Goal: Task Accomplishment & Management: Use online tool/utility

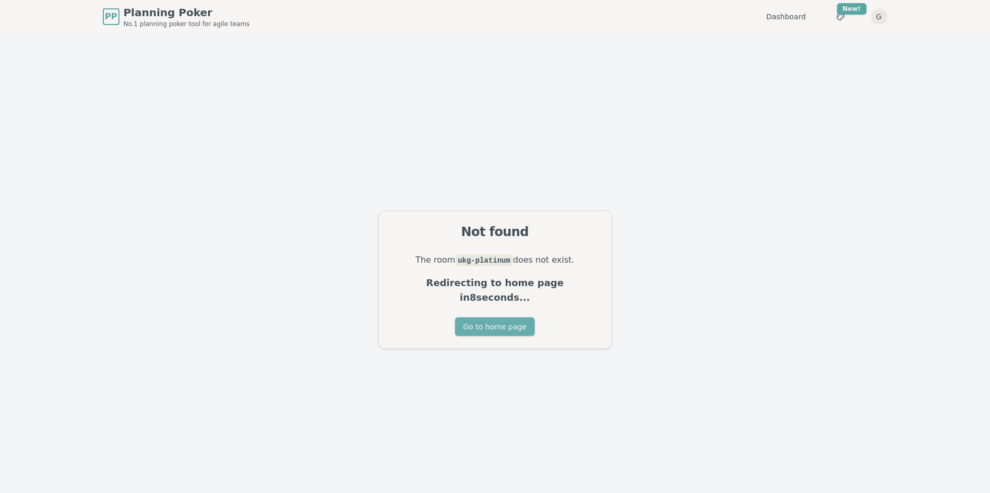
click at [508, 318] on button "Go to home page" at bounding box center [495, 327] width 80 height 19
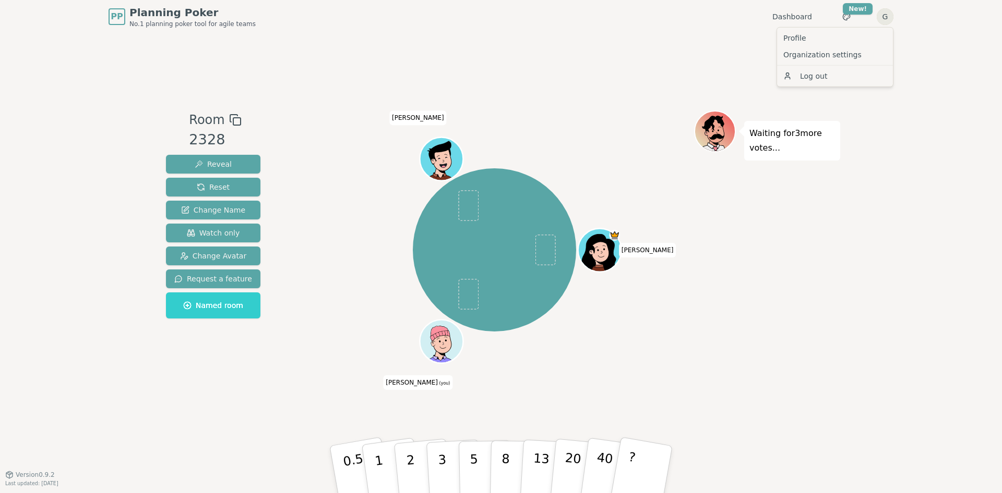
click at [883, 18] on html "PP Planning Poker No.1 planning poker tool for agile teams Dashboard Toggle the…" at bounding box center [501, 246] width 1002 height 493
click at [610, 85] on html "PP Planning Poker No.1 planning poker tool for agile teams Dashboard Toggle the…" at bounding box center [501, 246] width 1002 height 493
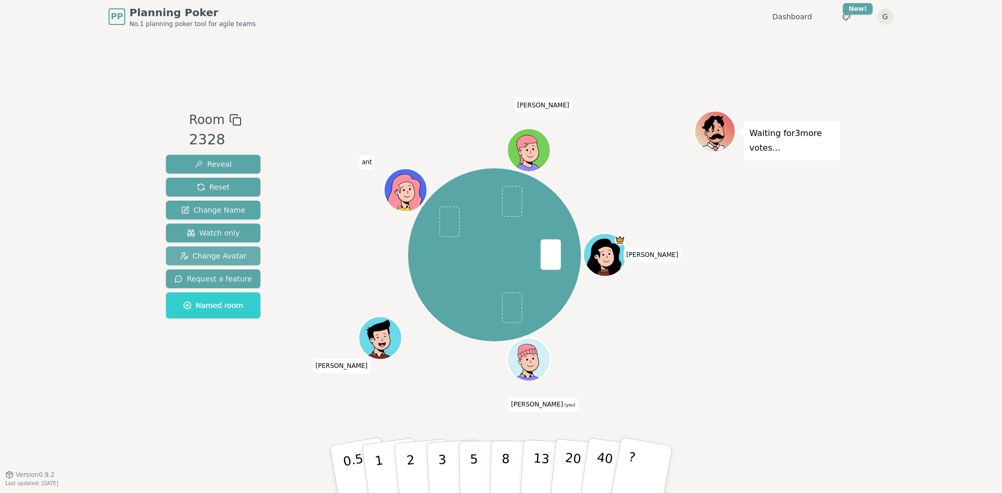
click at [226, 254] on span "Change Avatar" at bounding box center [213, 256] width 67 height 10
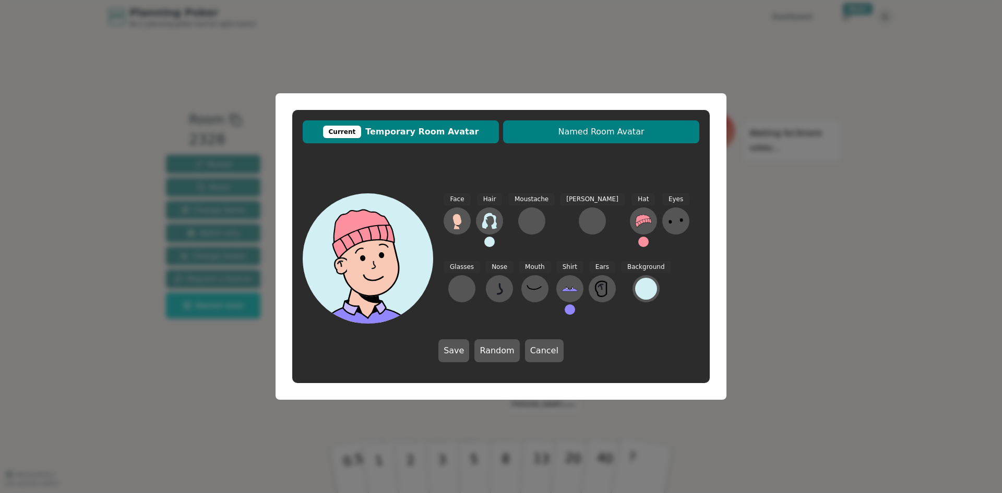
click at [604, 142] on button "Named Room Avatar" at bounding box center [601, 131] width 196 height 23
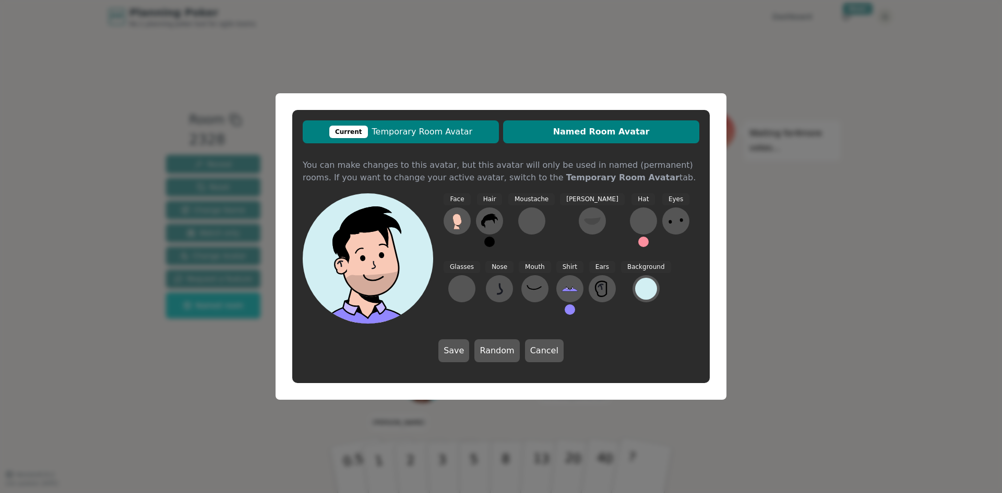
click at [452, 131] on span "Current Temporary Room Avatar" at bounding box center [401, 132] width 186 height 13
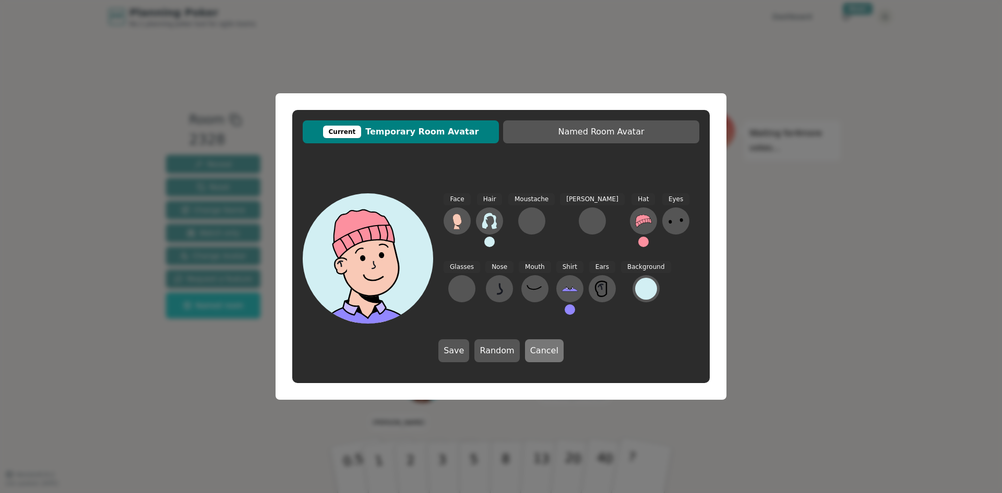
click at [539, 348] on button "Cancel" at bounding box center [544, 351] width 39 height 23
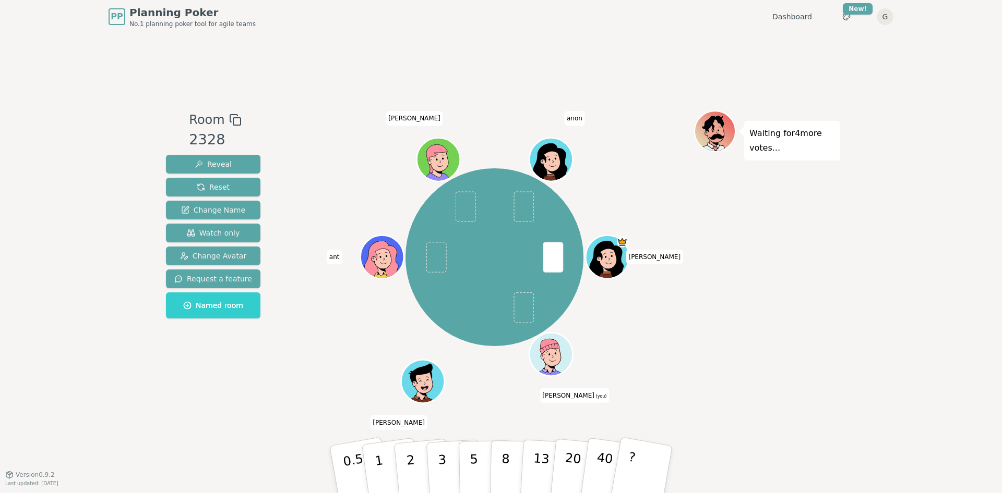
click at [700, 336] on div "Waiting for 4 more votes..." at bounding box center [767, 254] width 146 height 287
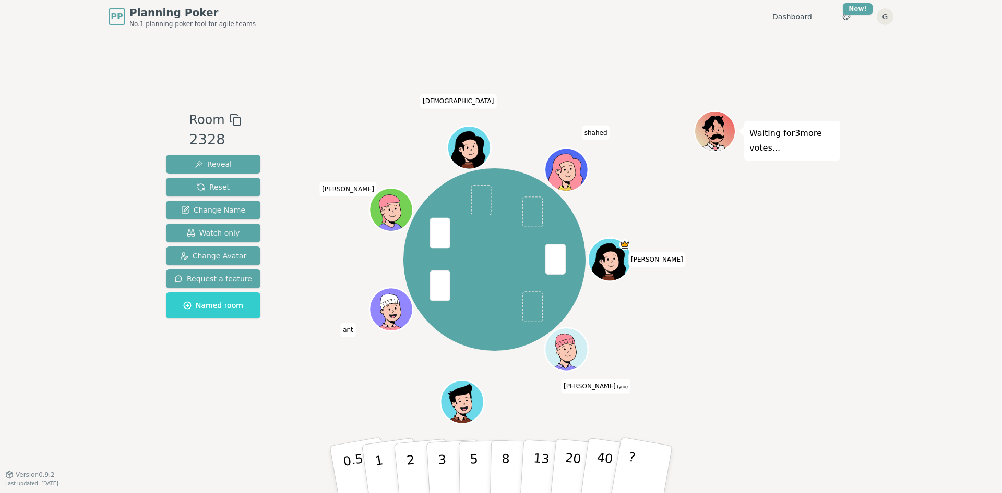
click at [368, 363] on div "Albert Gavin (you) Matt ant Henry Suraiya shahed" at bounding box center [494, 259] width 399 height 261
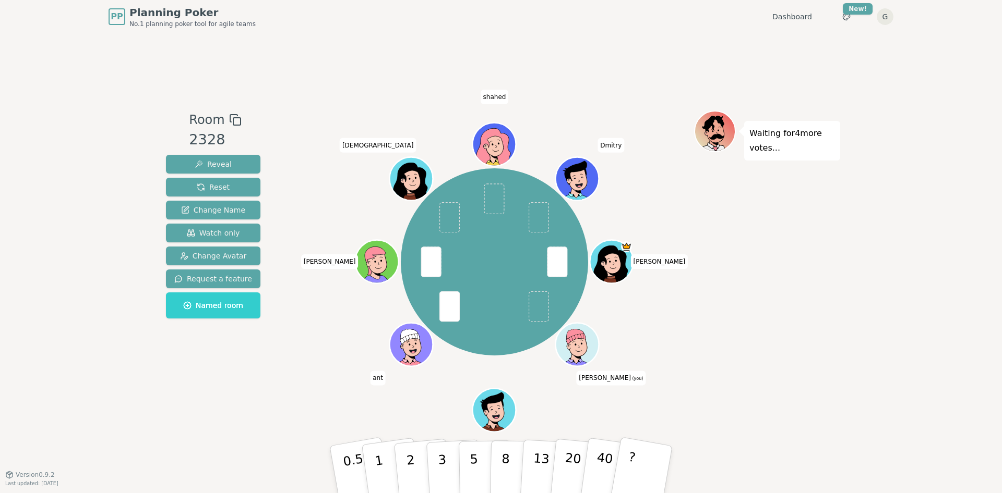
click at [331, 375] on div "Albert Gavin (you) Matt ant Henry Suraiya shahed Dmitry" at bounding box center [494, 262] width 399 height 266
click at [448, 468] on button "3" at bounding box center [454, 469] width 57 height 81
click at [254, 412] on div "Room 2328 Reveal Reset Change Name Watch only Change Avatar Request a feature N…" at bounding box center [501, 253] width 678 height 441
click at [542, 71] on div "Room 2328 Reveal Reset Change Name Watch only Change Avatar Request a feature N…" at bounding box center [501, 253] width 678 height 441
click at [575, 69] on div "Room 2328 Reveal Reset Change Name Watch only Change Avatar Request a feature N…" at bounding box center [501, 253] width 678 height 441
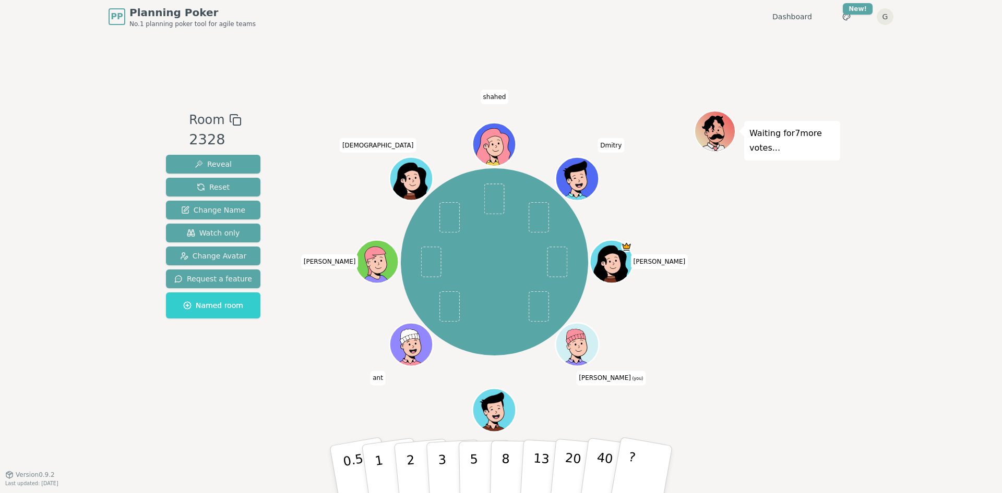
click at [584, 78] on div "Room 2328 Reveal Reset Change Name Watch only Change Avatar Request a feature N…" at bounding box center [501, 253] width 678 height 441
click at [586, 33] on div "PP Planning Poker No.1 planning poker tool for agile teams Dashboard Toggle the…" at bounding box center [500, 16] width 785 height 33
click at [651, 58] on div "Room 2328 Reveal Reset Change Name Watch only Change Avatar Request a feature N…" at bounding box center [501, 253] width 678 height 441
click at [412, 467] on p "2" at bounding box center [412, 471] width 14 height 57
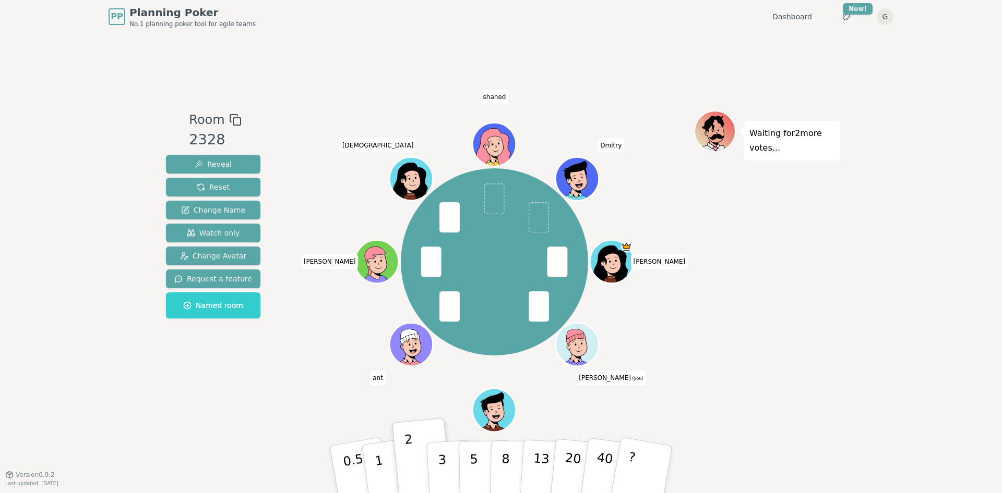
click at [287, 390] on div "Room 2328 Reveal Reset Change Name Watch only Change Avatar Request a feature N…" at bounding box center [501, 254] width 678 height 287
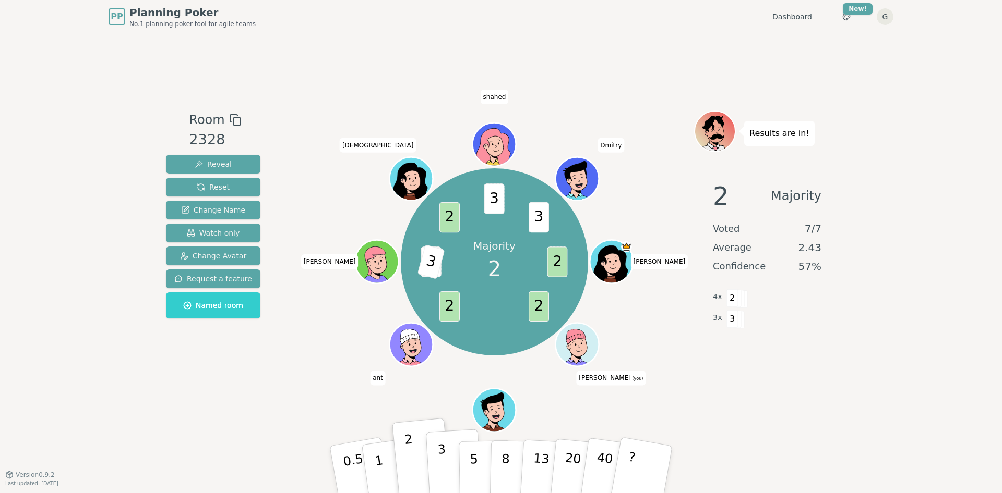
click at [433, 468] on button "3" at bounding box center [454, 469] width 57 height 81
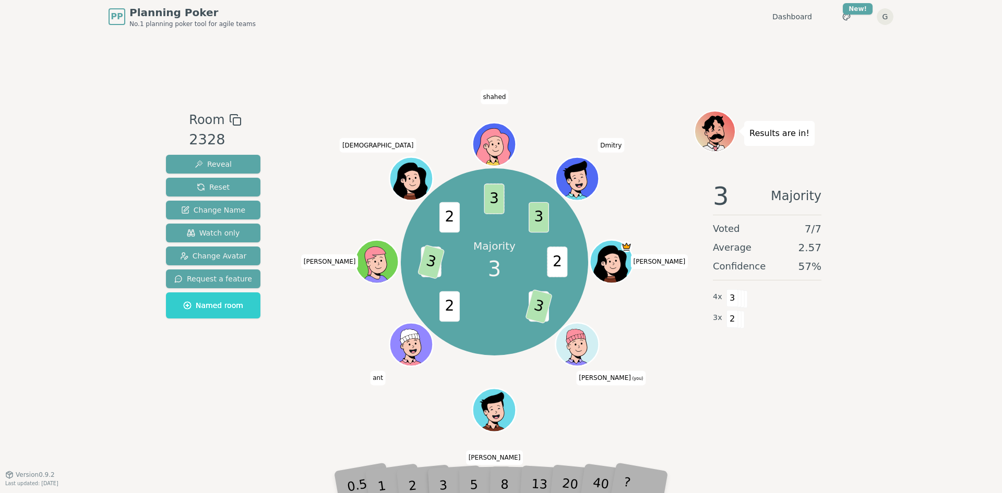
click at [265, 417] on div "Room 2328 Reveal Reset Change Name Watch only Change Avatar Request a feature N…" at bounding box center [501, 253] width 678 height 441
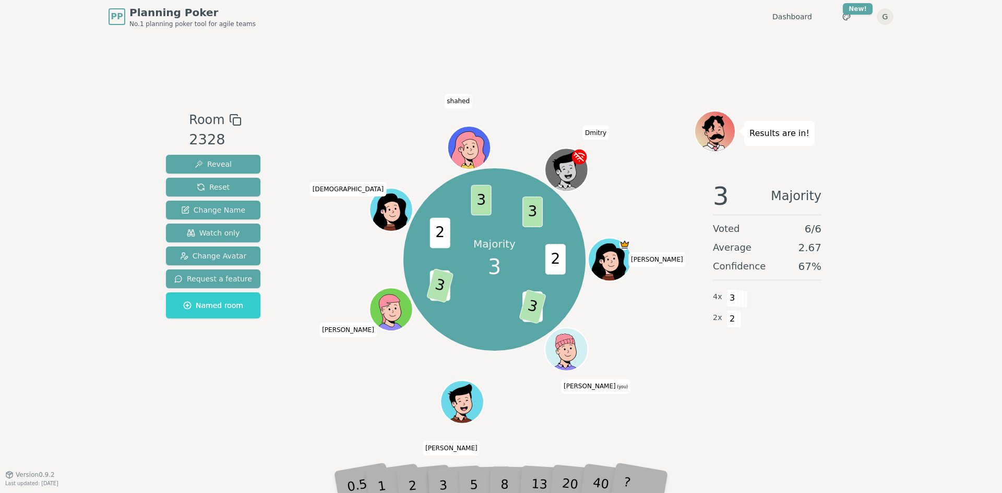
click at [641, 20] on div "PP Planning Poker No.1 planning poker tool for agile teams Dashboard Toggle the…" at bounding box center [500, 16] width 785 height 33
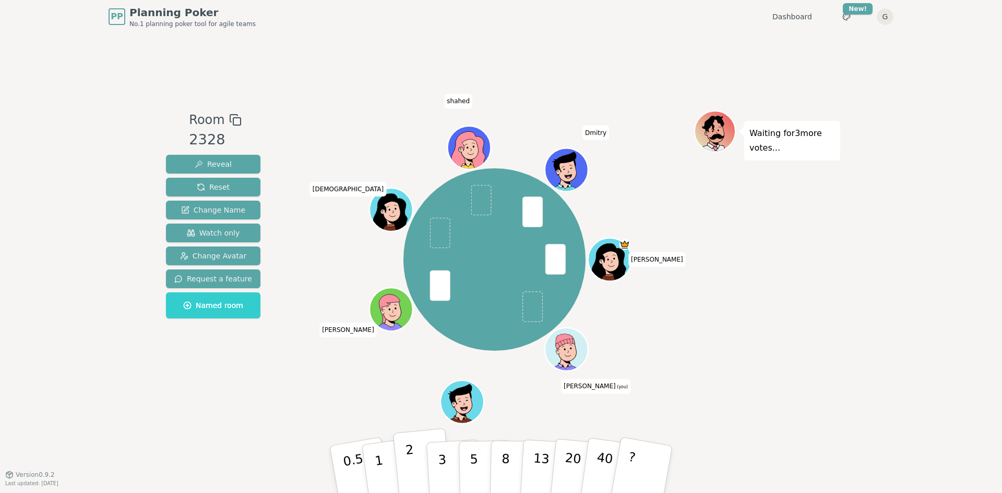
click at [411, 462] on p "2" at bounding box center [412, 471] width 14 height 57
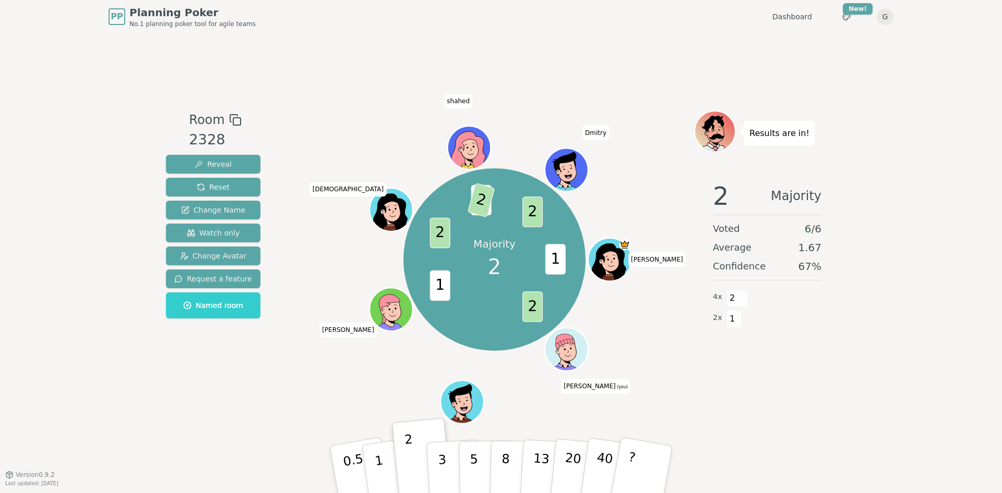
click at [557, 69] on div "Room 2328 Reveal Reset Change Name Watch only Change Avatar Request a feature N…" at bounding box center [501, 253] width 678 height 441
click at [368, 35] on div "Room 2328 Reveal Reset Change Name Watch only Change Avatar Request a feature N…" at bounding box center [501, 253] width 678 height 441
click at [369, 34] on div "Room 2328 Reveal Reset Change Name Watch only Change Avatar Request a feature N…" at bounding box center [501, 253] width 678 height 441
click at [368, 34] on div "Room 2328 Reveal Reset Change Name Watch only Change Avatar Request a feature N…" at bounding box center [501, 253] width 678 height 441
drag, startPoint x: 369, startPoint y: 34, endPoint x: 385, endPoint y: 34, distance: 16.2
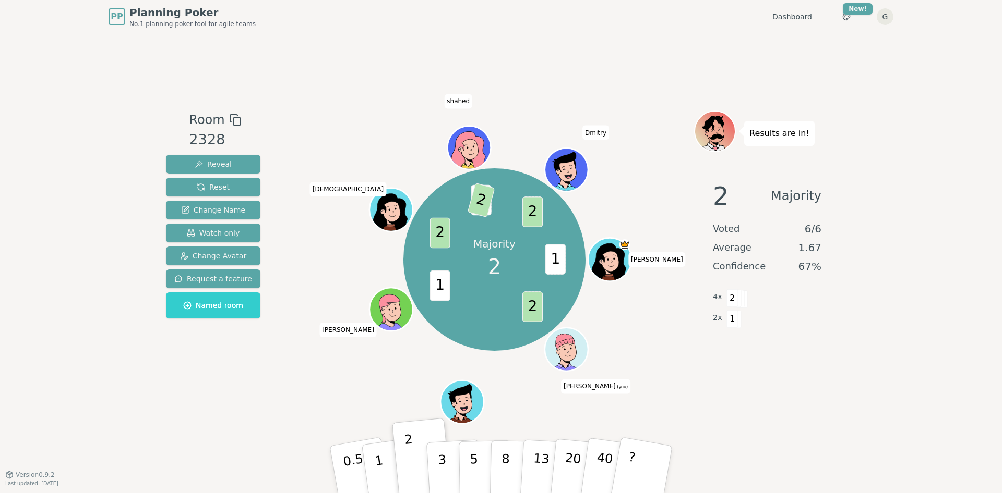
click at [385, 34] on div "Room 2328 Reveal Reset Change Name Watch only Change Avatar Request a feature N…" at bounding box center [501, 253] width 678 height 441
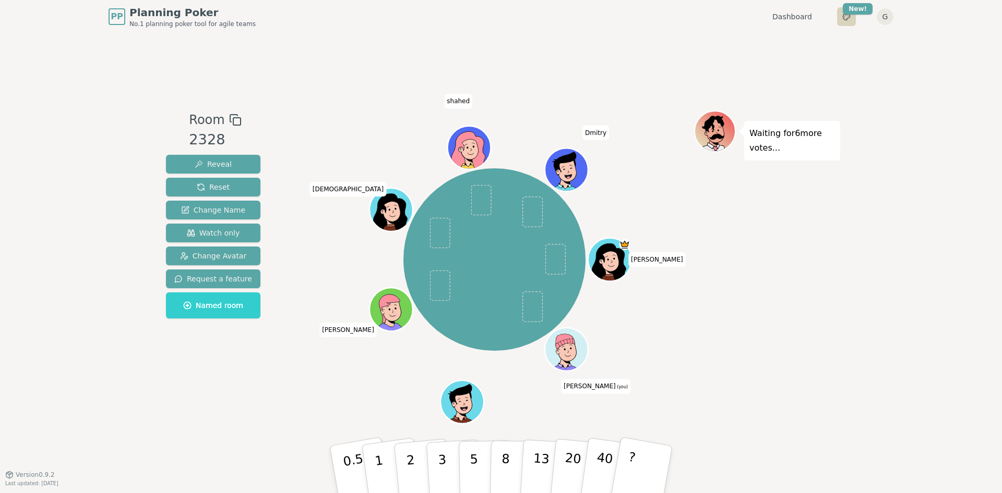
click at [847, 17] on html "PP Planning Poker No.1 planning poker tool for agile teams Dashboard Toggle the…" at bounding box center [501, 246] width 1002 height 493
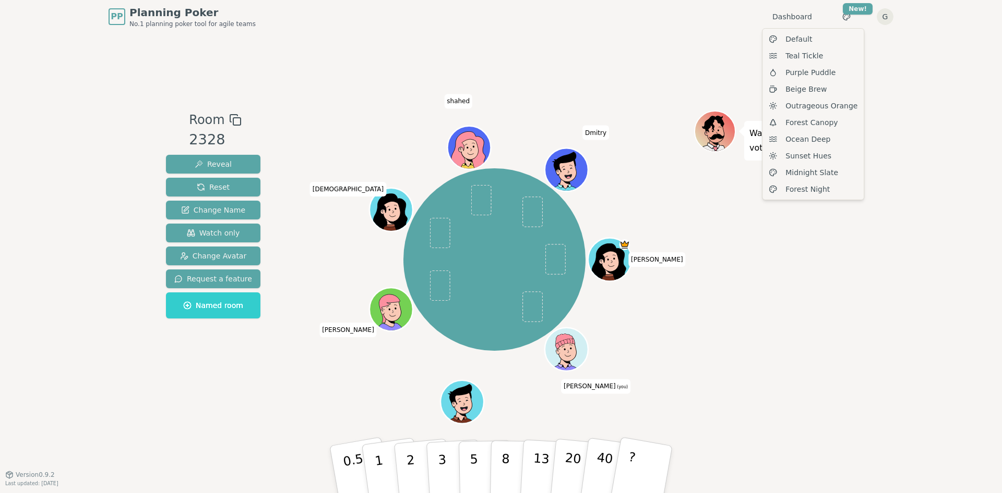
click at [887, 75] on html "PP Planning Poker No.1 planning poker tool for agile teams Dashboard Toggle the…" at bounding box center [501, 246] width 1002 height 493
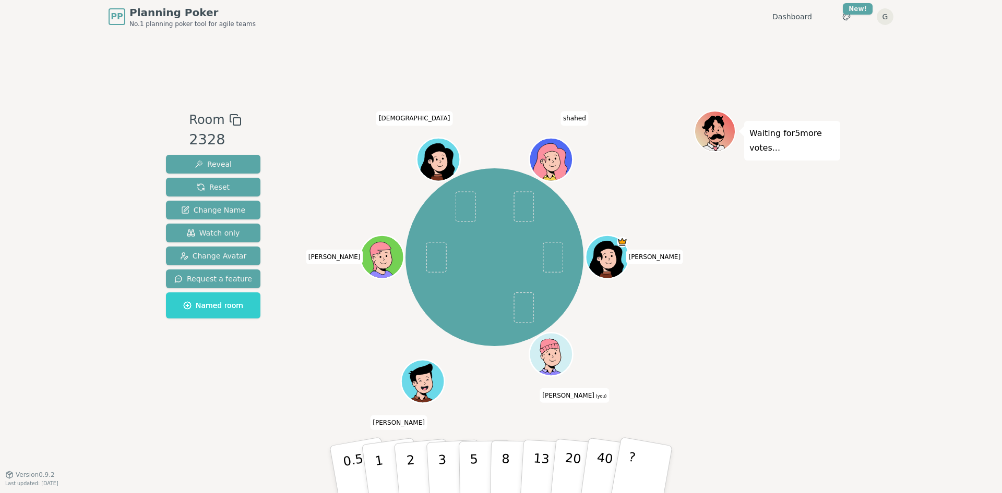
click at [810, 288] on div "Waiting for 5 more votes..." at bounding box center [767, 254] width 146 height 287
click at [682, 394] on div "Albert Gavin (you) Matt Henry Suraiya shahed" at bounding box center [494, 254] width 399 height 287
click at [695, 408] on div "Room 2328 Reveal Reset Change Name Watch only Change Avatar Request a feature N…" at bounding box center [501, 253] width 678 height 441
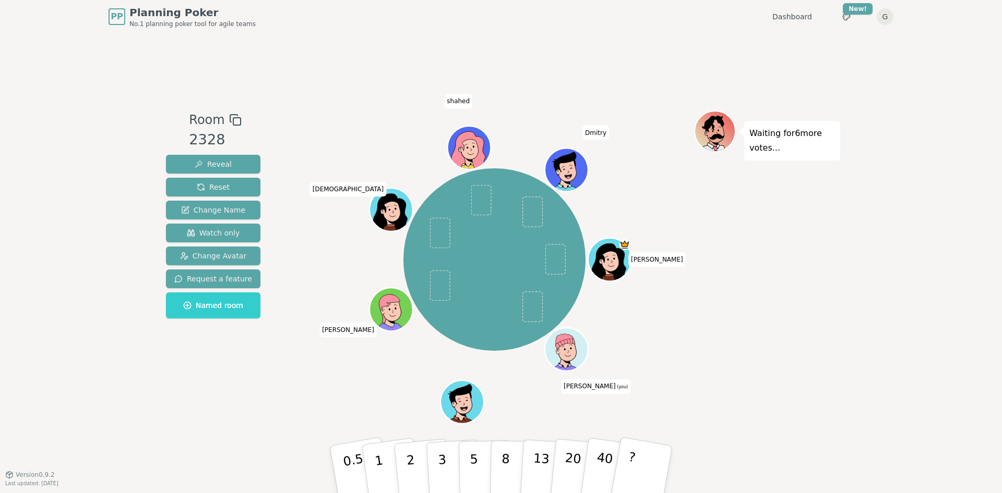
click at [695, 408] on div "Room 2328 Reveal Reset Change Name Watch only Change Avatar Request a feature N…" at bounding box center [501, 253] width 678 height 441
click at [375, 462] on p "1" at bounding box center [380, 471] width 16 height 57
click at [252, 405] on div "Room 2328 Reveal Reset Change Name Watch only Change Avatar Request a feature N…" at bounding box center [501, 253] width 678 height 441
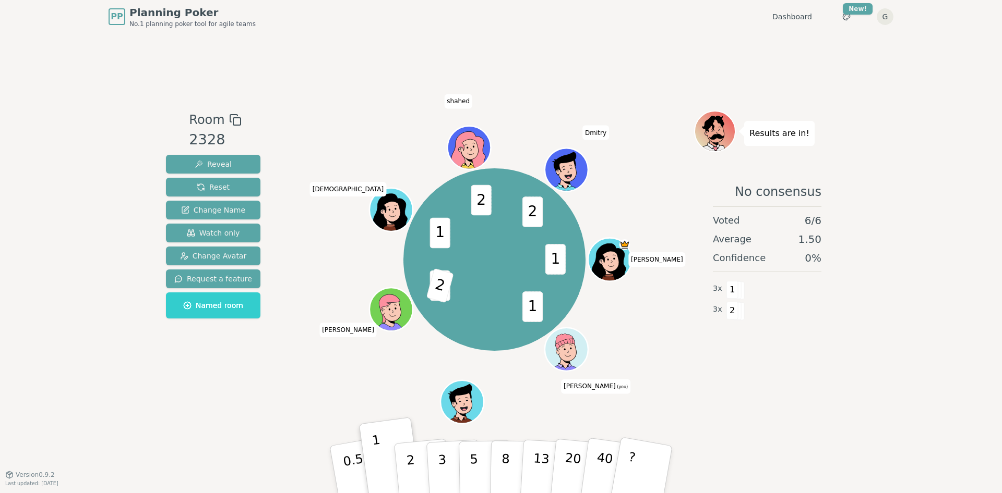
click at [286, 362] on div "Room 2328 Reveal Reset Change Name Watch only Change Avatar Request a feature N…" at bounding box center [501, 254] width 678 height 287
click at [415, 461] on button "2" at bounding box center [422, 470] width 59 height 83
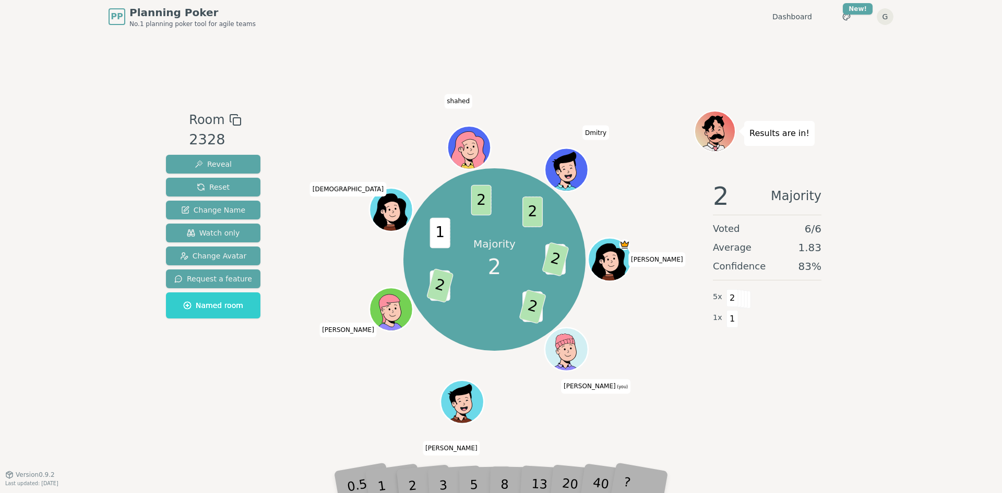
drag, startPoint x: 325, startPoint y: 434, endPoint x: 341, endPoint y: 438, distance: 16.2
click at [341, 438] on div "Room 2328 Reveal Reset Change Name Watch only Change Avatar Request a feature N…" at bounding box center [501, 253] width 678 height 441
click at [300, 432] on div "Room 2328 Reveal Reset Change Name Watch only Change Avatar Request a feature N…" at bounding box center [501, 253] width 678 height 441
drag, startPoint x: 735, startPoint y: 381, endPoint x: 734, endPoint y: 394, distance: 12.5
click at [734, 394] on div "Results are in! 2 Majority Voted 6 / 6 Average 1.83 Confidence 83 % 5 x 2 1 x 1" at bounding box center [767, 254] width 146 height 287
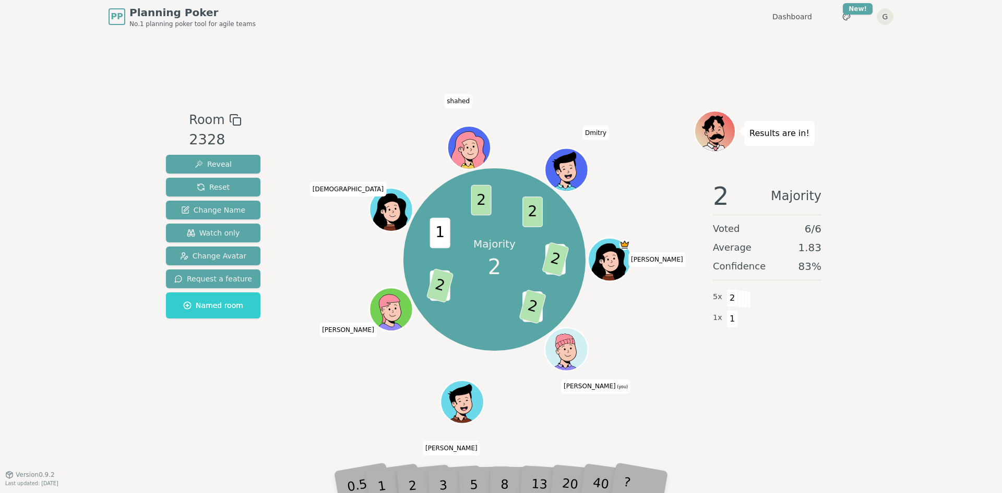
click at [734, 394] on div "Results are in! 2 Majority Voted 6 / 6 Average 1.83 Confidence 83 % 5 x 2 1 x 1" at bounding box center [767, 254] width 146 height 287
click at [916, 273] on div "PP Planning Poker No.1 planning poker tool for agile teams Dashboard Toggle the…" at bounding box center [501, 246] width 1002 height 493
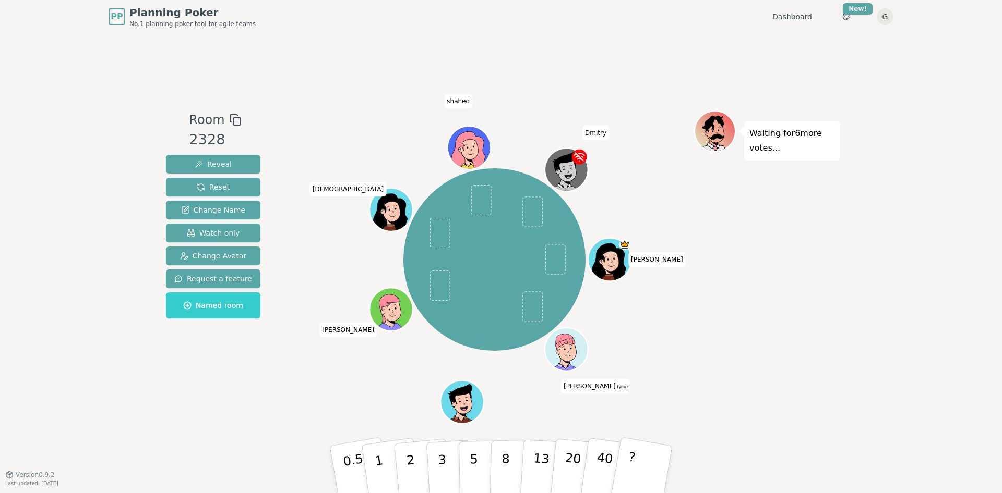
click at [915, 273] on div "PP Planning Poker No.1 planning poker tool for agile teams Dashboard Toggle the…" at bounding box center [501, 246] width 1002 height 493
click at [905, 102] on div "PP Planning Poker No.1 planning poker tool for agile teams Dashboard Toggle the…" at bounding box center [501, 246] width 1002 height 493
click at [908, 106] on div "PP Planning Poker No.1 planning poker tool for agile teams Dashboard Toggle the…" at bounding box center [501, 246] width 1002 height 493
click at [791, 357] on div "Waiting for 6 more votes..." at bounding box center [767, 254] width 146 height 287
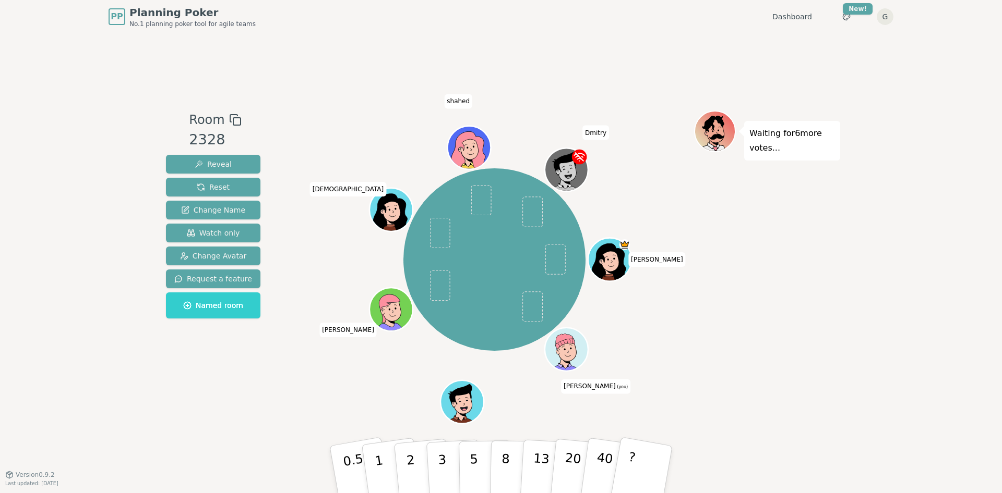
drag, startPoint x: 791, startPoint y: 357, endPoint x: 859, endPoint y: 319, distance: 77.3
click at [859, 319] on div "PP Planning Poker No.1 planning poker tool for agile teams Dashboard Toggle the…" at bounding box center [501, 246] width 1002 height 493
click at [764, 331] on div "Waiting for 6 more votes..." at bounding box center [767, 254] width 146 height 287
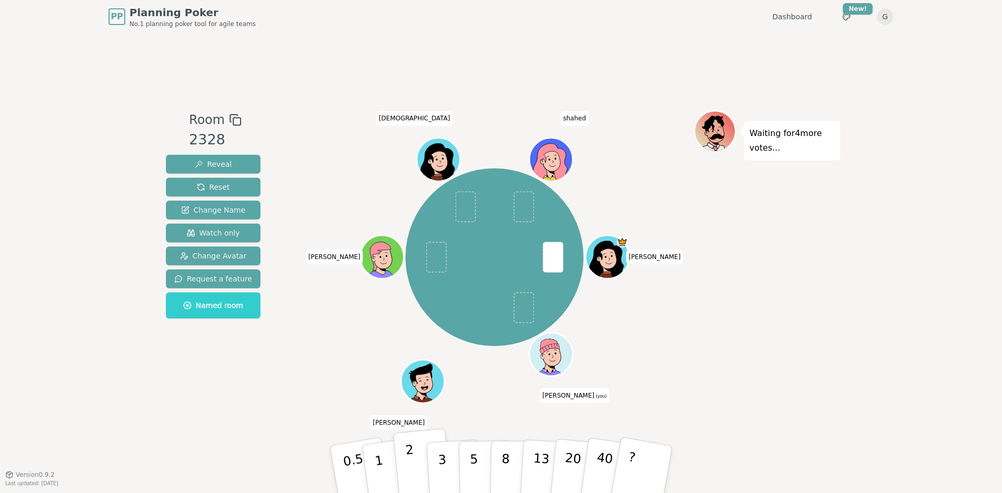
click at [414, 456] on button "2" at bounding box center [422, 470] width 59 height 83
click at [711, 362] on div "Waiting for 3 more votes..." at bounding box center [767, 254] width 146 height 287
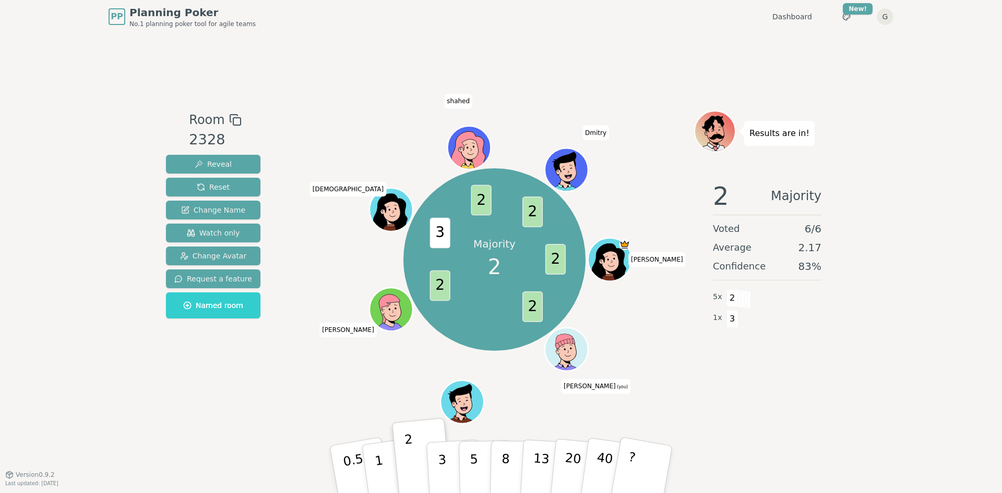
drag, startPoint x: 703, startPoint y: 380, endPoint x: 769, endPoint y: 384, distance: 65.8
click at [769, 384] on div "Results are in! 2 Majority Voted 6 / 6 Average 2.17 Confidence 83 % 5 x 2 1 x 3" at bounding box center [767, 254] width 146 height 287
drag, startPoint x: 821, startPoint y: 266, endPoint x: 856, endPoint y: 305, distance: 52.5
click at [856, 305] on div "PP Planning Poker No.1 planning poker tool for agile teams Dashboard Toggle the…" at bounding box center [501, 246] width 1002 height 493
click at [832, 310] on div "2 Majority Voted 6 / 6 Average 2.17 Confidence 83 % 5 x 2 1 x 3" at bounding box center [767, 277] width 146 height 209
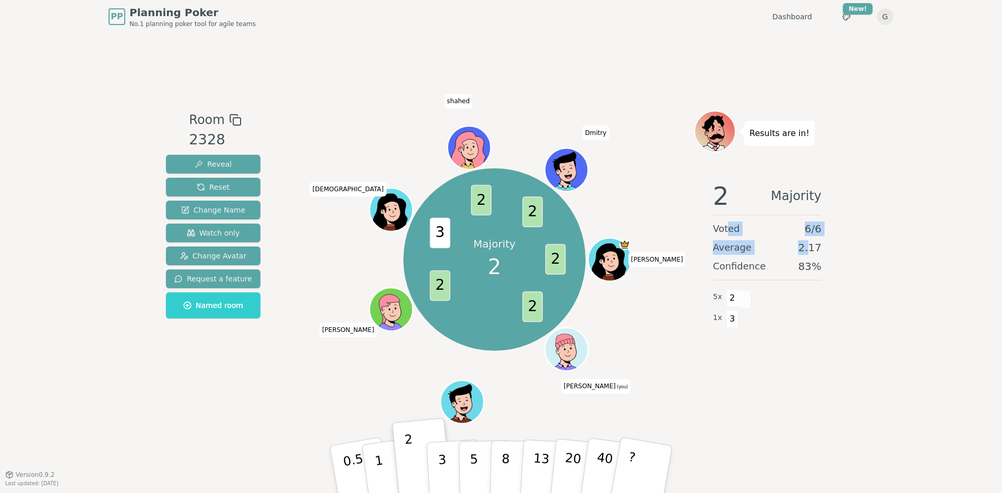
drag, startPoint x: 812, startPoint y: 247, endPoint x: 728, endPoint y: 236, distance: 84.6
click at [728, 236] on div "2 Majority Voted 6 / 6 Average 2.17 Confidence 83 % 5 x 2 1 x 3" at bounding box center [767, 277] width 146 height 209
drag, startPoint x: 820, startPoint y: 272, endPoint x: 721, endPoint y: 184, distance: 132.6
click at [721, 184] on div "2 Majority Voted 6 / 6 Average 2.17 Confidence 83 % 5 x 2 1 x 3" at bounding box center [767, 277] width 146 height 209
drag, startPoint x: 721, startPoint y: 184, endPoint x: 741, endPoint y: 201, distance: 26.3
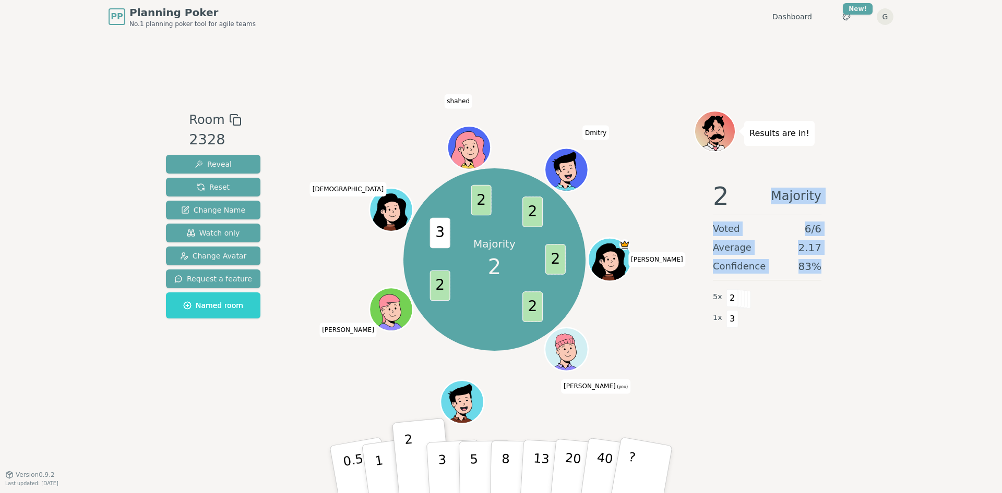
click at [741, 201] on div "2 Majority" at bounding box center [767, 196] width 108 height 25
click at [720, 199] on span "2" at bounding box center [721, 196] width 16 height 25
click at [708, 413] on div "Room 2328 Reveal Reset Change Name Watch only Change Avatar Request a feature N…" at bounding box center [501, 253] width 678 height 441
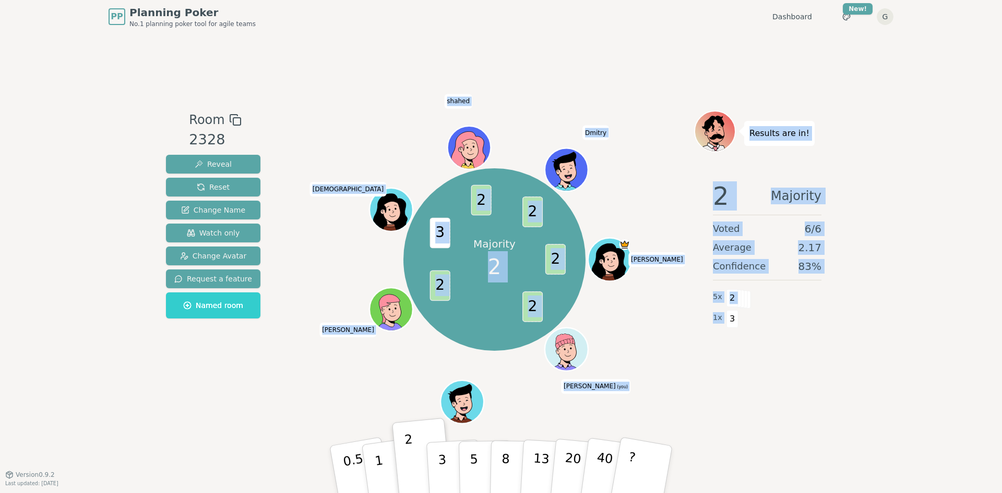
drag, startPoint x: 708, startPoint y: 413, endPoint x: 688, endPoint y: 319, distance: 95.4
click at [688, 319] on div "Room 2328 Reveal Reset Change Name Watch only Change Avatar Request a feature N…" at bounding box center [501, 253] width 678 height 441
click at [688, 319] on div "Majority 2 2 2 2 3 2 2 Albert Gavin (you) Matt Henry Suraiya shahed Dmitry" at bounding box center [494, 259] width 399 height 261
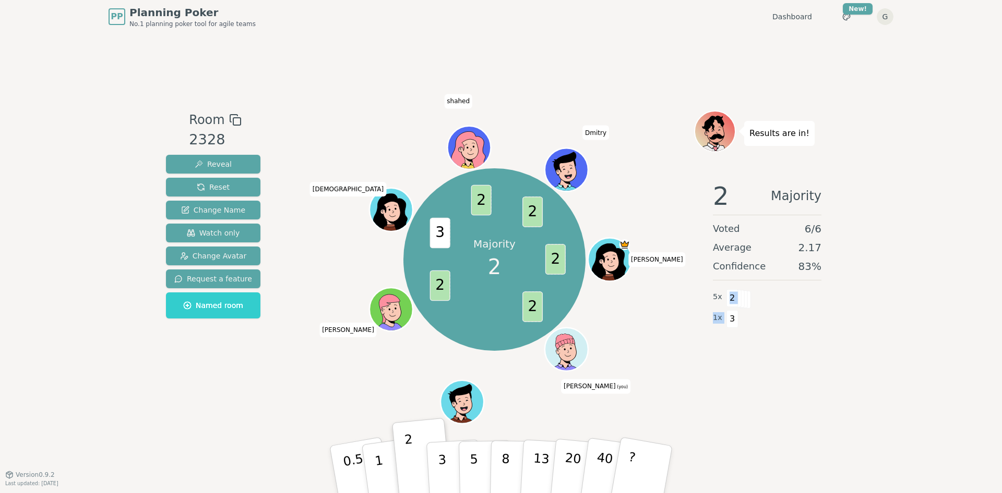
drag, startPoint x: 767, startPoint y: 330, endPoint x: 757, endPoint y: 291, distance: 40.4
click at [757, 291] on div "2 Majority Voted 6 / 6 Average 2.17 Confidence 83 % 5 x 2 1 x 3" at bounding box center [767, 277] width 146 height 209
click at [781, 308] on div "1 x 3" at bounding box center [767, 318] width 108 height 21
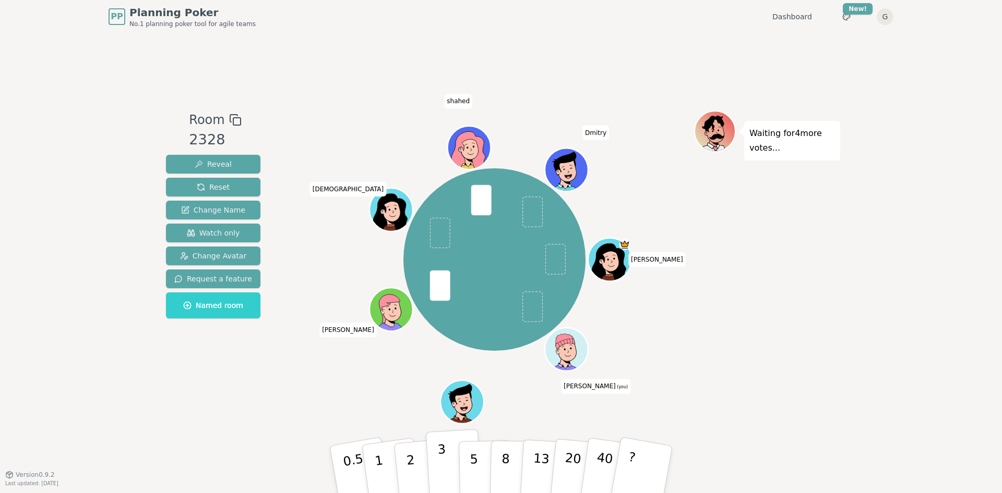
click at [440, 466] on p "3" at bounding box center [442, 470] width 11 height 57
click at [295, 416] on div "Room 2328 Reveal Reset Change Name Watch only Change Avatar Request a feature N…" at bounding box center [501, 253] width 678 height 441
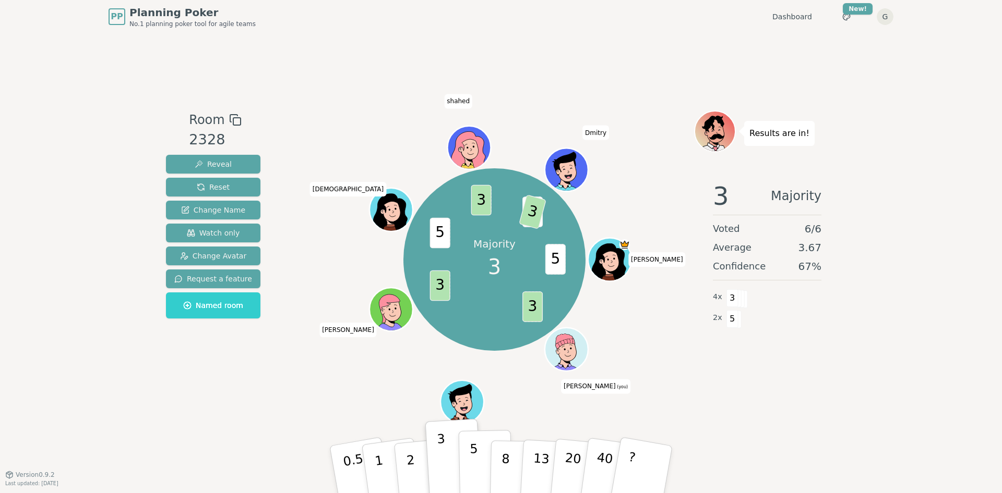
click at [471, 458] on p "5" at bounding box center [473, 470] width 9 height 56
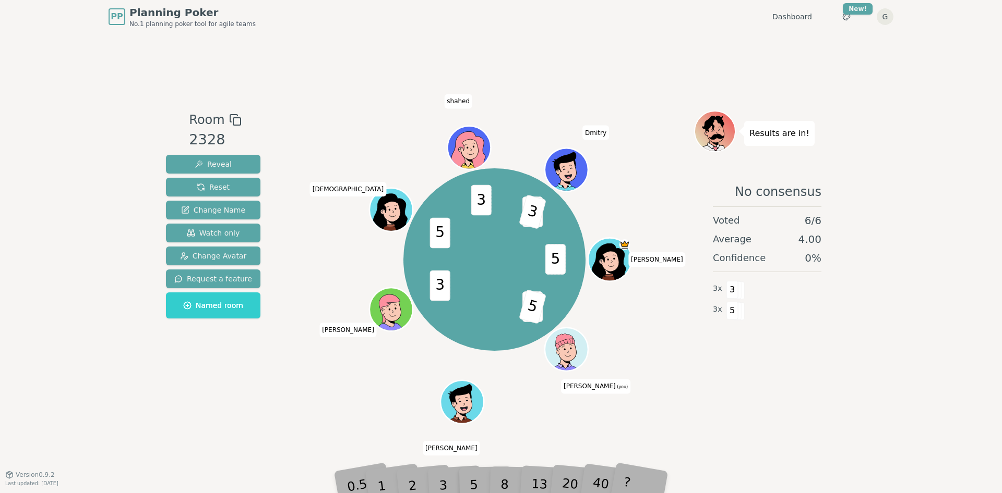
click at [340, 393] on div "5 3 5 3 5 3 2 3 Albert Gavin (you) Matt Henry Suraiya shahed Dmitry" at bounding box center [494, 254] width 399 height 287
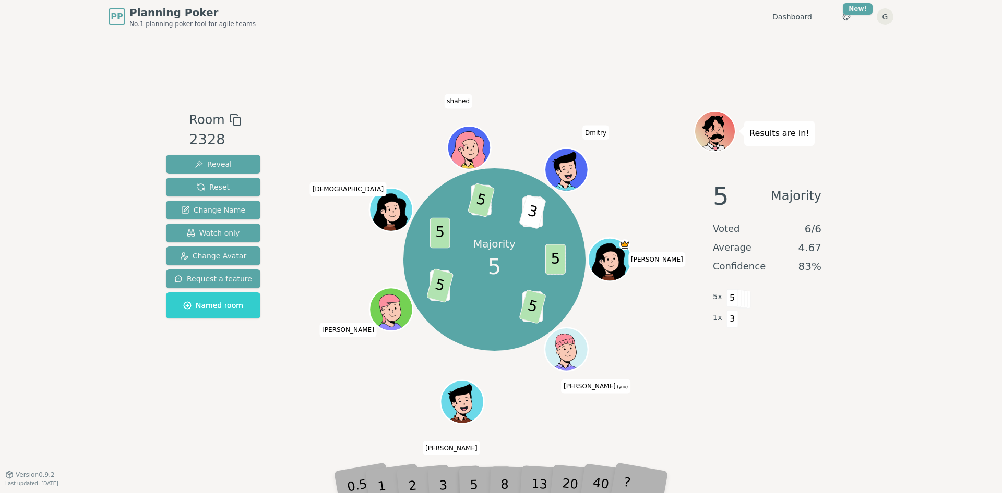
click at [338, 393] on div "Majority 5 5 3 5 3 5 5 3 5 2 3 Albert Gavin (you) Matt Henry Suraiya shahed Dmi…" at bounding box center [494, 254] width 399 height 287
